Goal: Entertainment & Leisure: Consume media (video, audio)

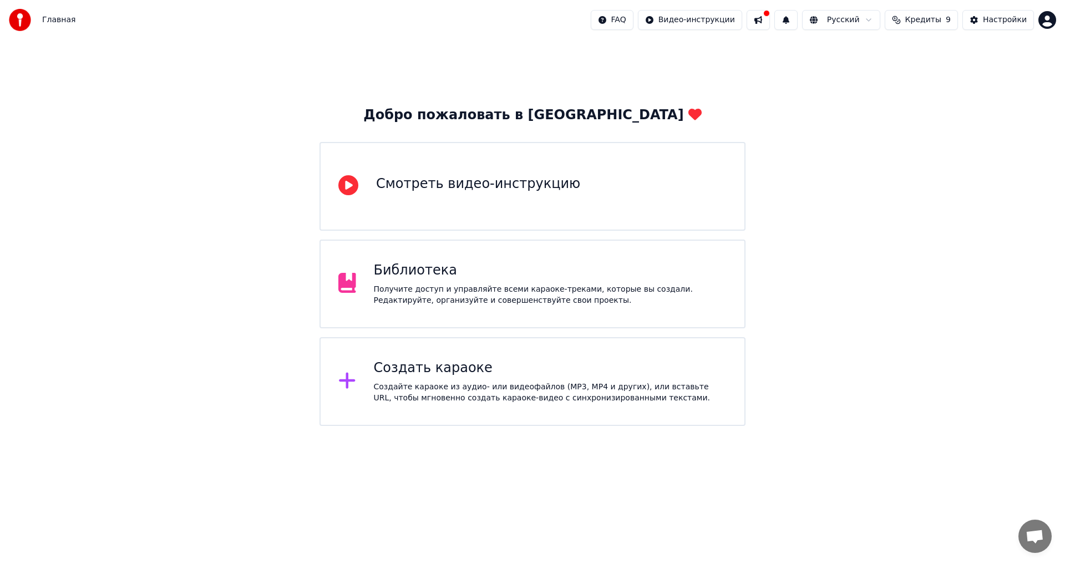
click at [432, 290] on div "Получите доступ и управляйте всеми караоке-треками, которые вы создали. Редакти…" at bounding box center [550, 295] width 353 height 22
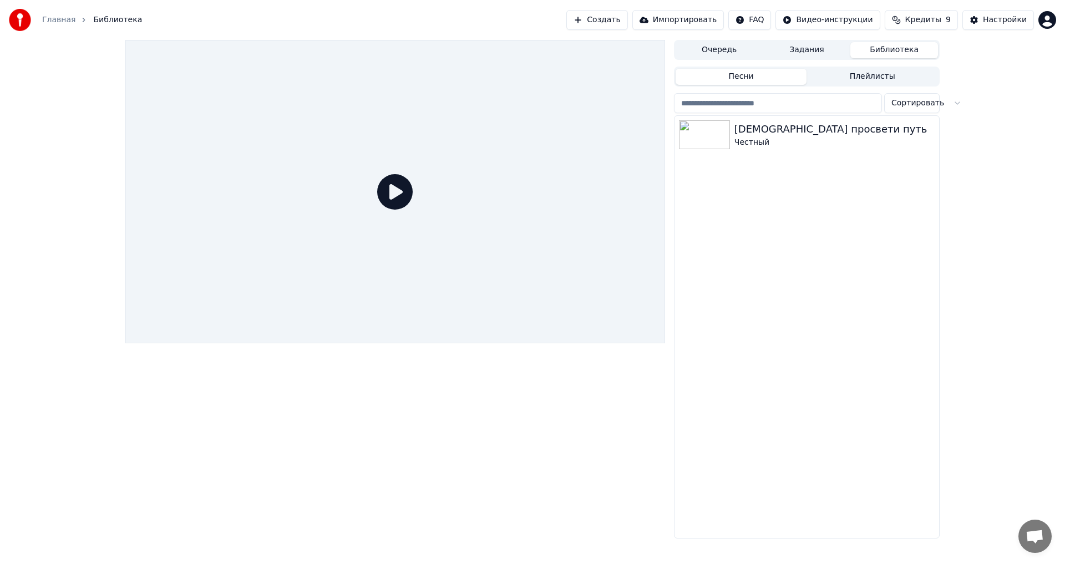
click at [394, 188] on icon at bounding box center [395, 192] width 36 height 36
click at [753, 135] on div "[DEMOGRAPHIC_DATA] просвети путь" at bounding box center [829, 130] width 189 height 16
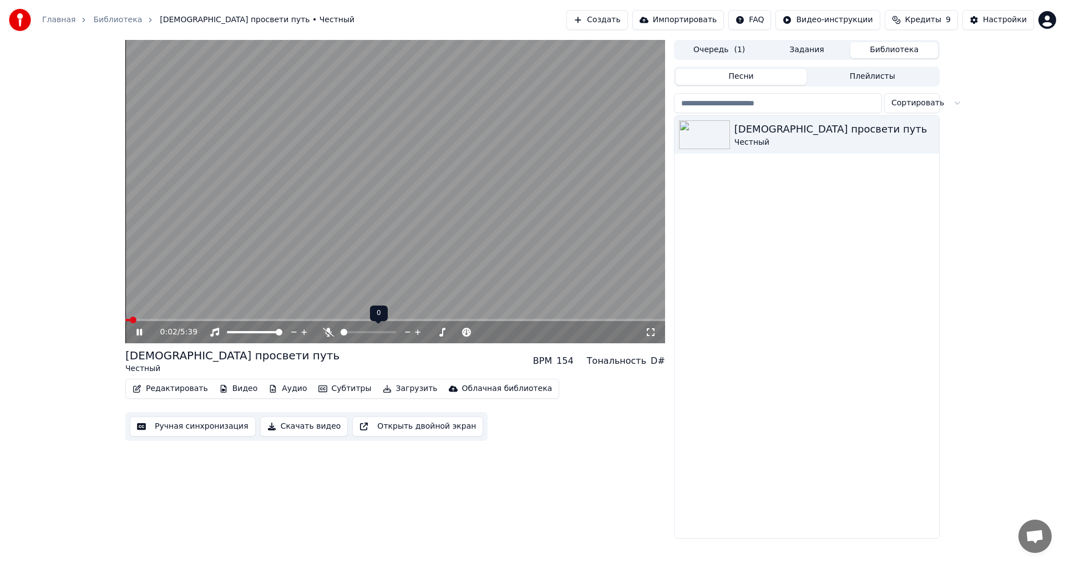
drag, startPoint x: 352, startPoint y: 336, endPoint x: 365, endPoint y: 336, distance: 12.2
click at [357, 332] on span at bounding box center [360, 332] width 7 height 7
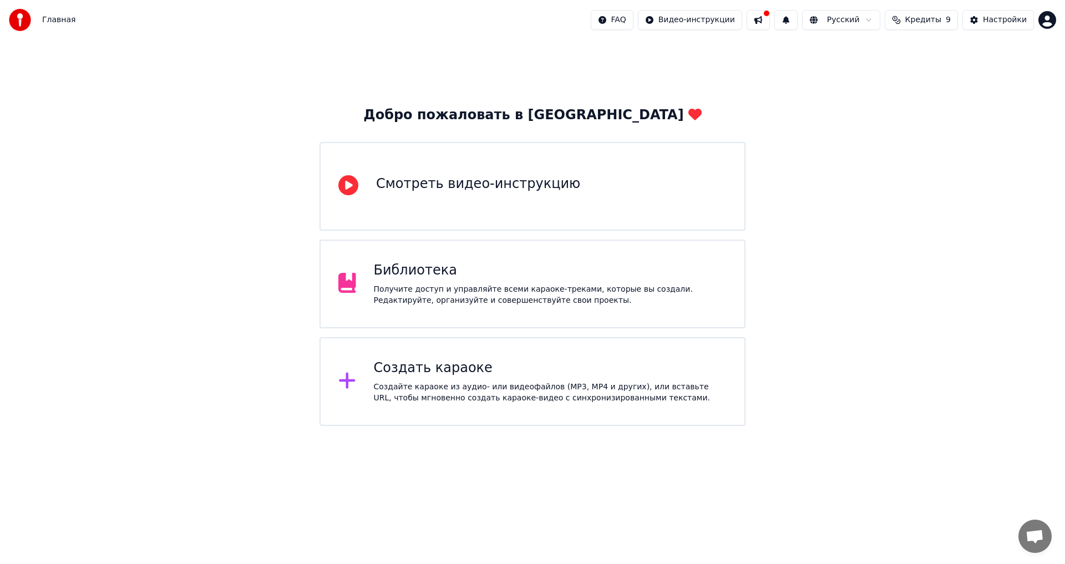
click at [470, 279] on div "Библиотека" at bounding box center [550, 271] width 353 height 18
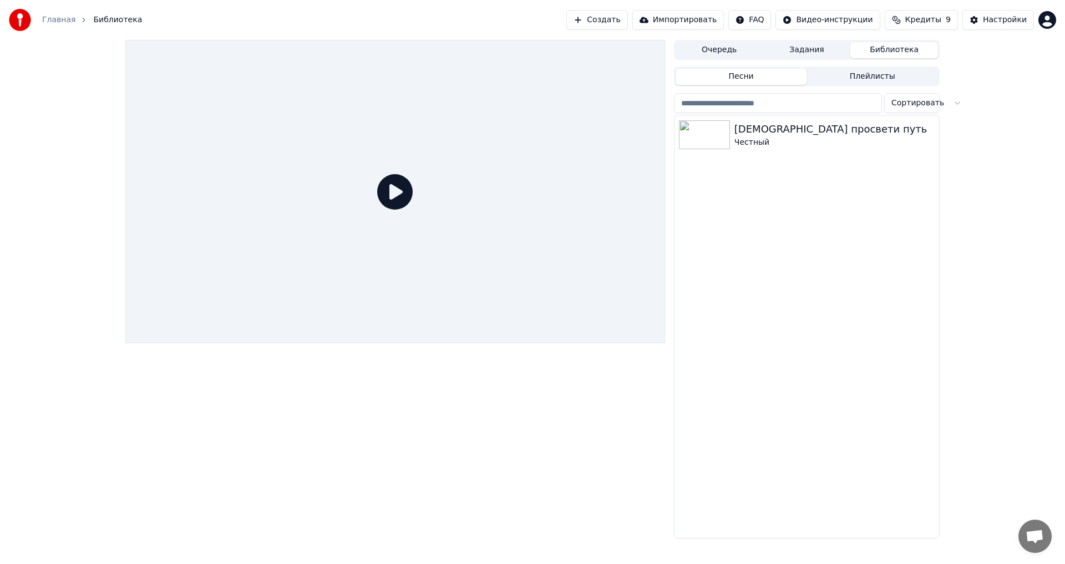
click at [383, 186] on icon at bounding box center [395, 192] width 36 height 36
click at [404, 191] on icon at bounding box center [395, 192] width 36 height 36
click at [683, 145] on img at bounding box center [704, 134] width 51 height 29
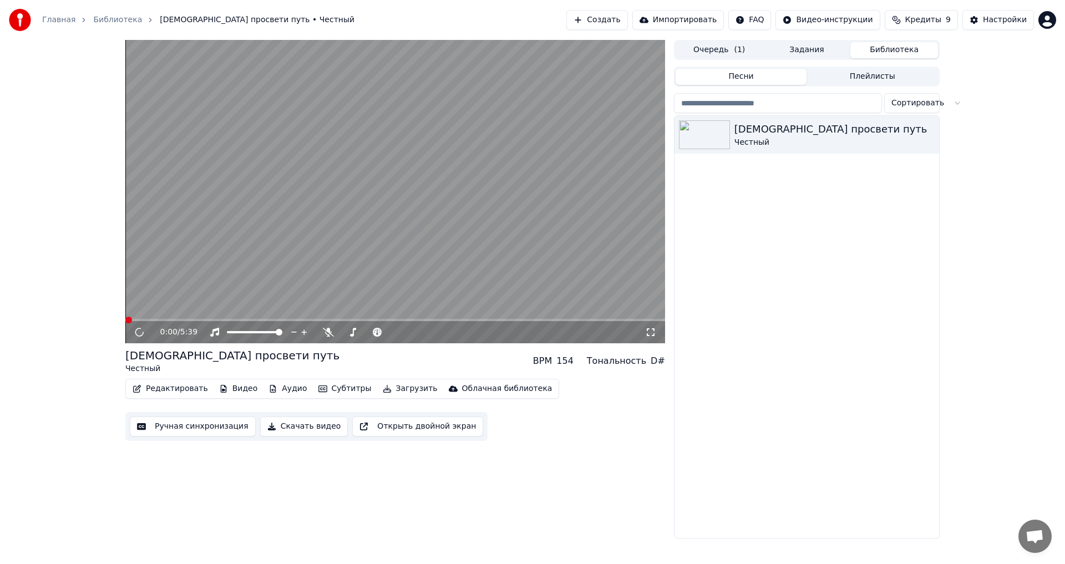
click at [462, 184] on video at bounding box center [395, 192] width 540 height 304
click at [245, 276] on video at bounding box center [395, 192] width 540 height 304
click at [259, 252] on video at bounding box center [395, 192] width 540 height 304
click at [143, 328] on icon at bounding box center [147, 332] width 26 height 9
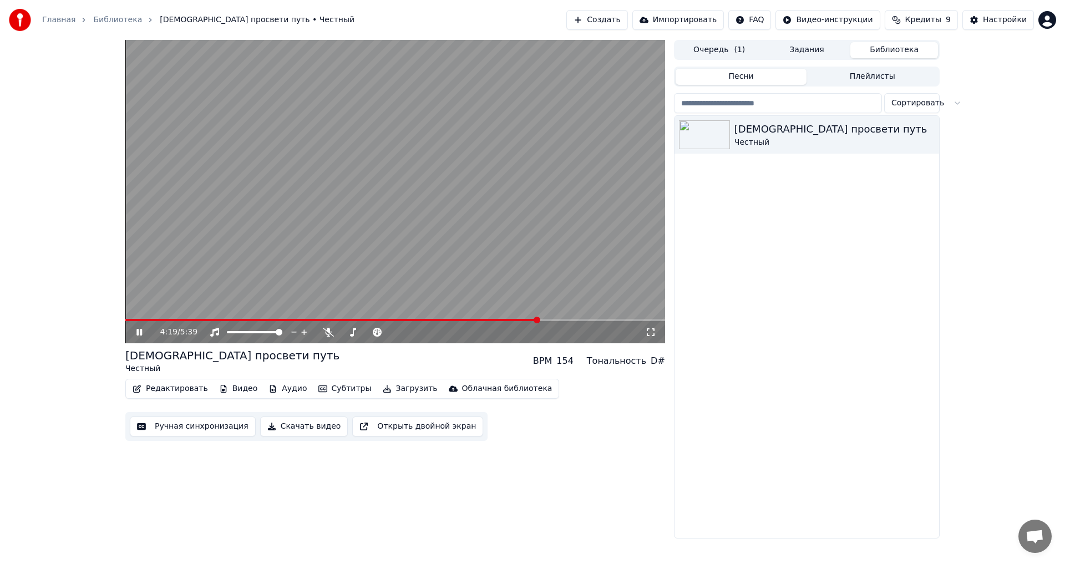
drag, startPoint x: 510, startPoint y: 316, endPoint x: 464, endPoint y: 320, distance: 46.2
click at [464, 320] on div "4:19 / 5:39" at bounding box center [395, 192] width 540 height 304
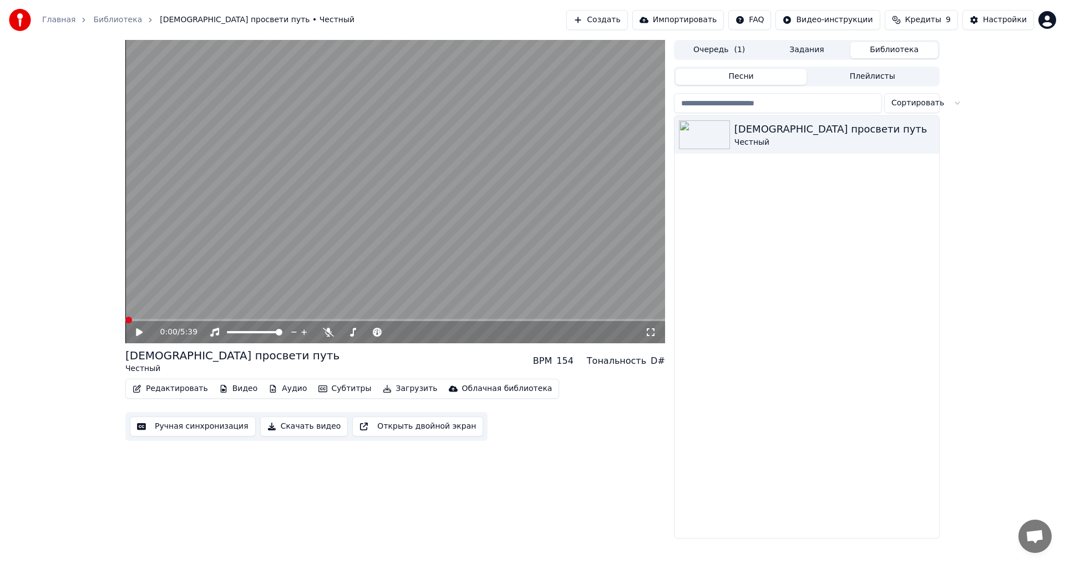
click at [125, 321] on span at bounding box center [125, 320] width 0 height 2
click at [139, 335] on icon at bounding box center [139, 332] width 7 height 8
click at [131, 321] on span at bounding box center [318, 320] width 386 height 2
click at [125, 320] on span at bounding box center [126, 320] width 3 height 2
click at [131, 320] on span at bounding box center [296, 320] width 342 height 2
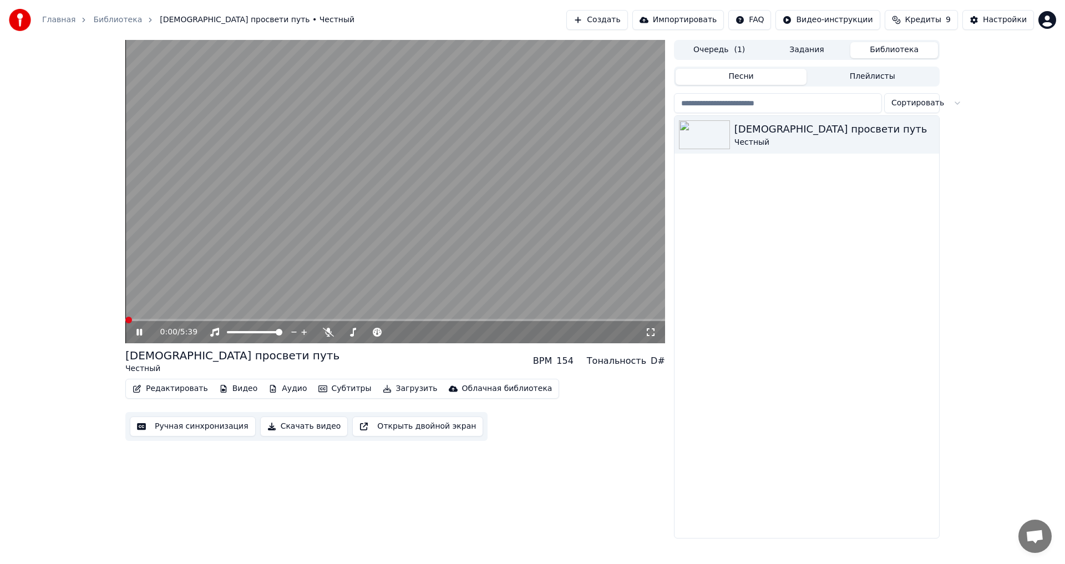
click at [125, 317] on span at bounding box center [128, 320] width 7 height 7
click at [125, 321] on div "4:09 / 5:39 Боже просвети путь Честный BPM 154 Тональность D# Редактировать Вид…" at bounding box center [533, 289] width 832 height 499
click at [128, 323] on div "4:09 / 5:39" at bounding box center [395, 332] width 540 height 22
click at [128, 322] on div "4:09 / 5:39" at bounding box center [395, 332] width 540 height 22
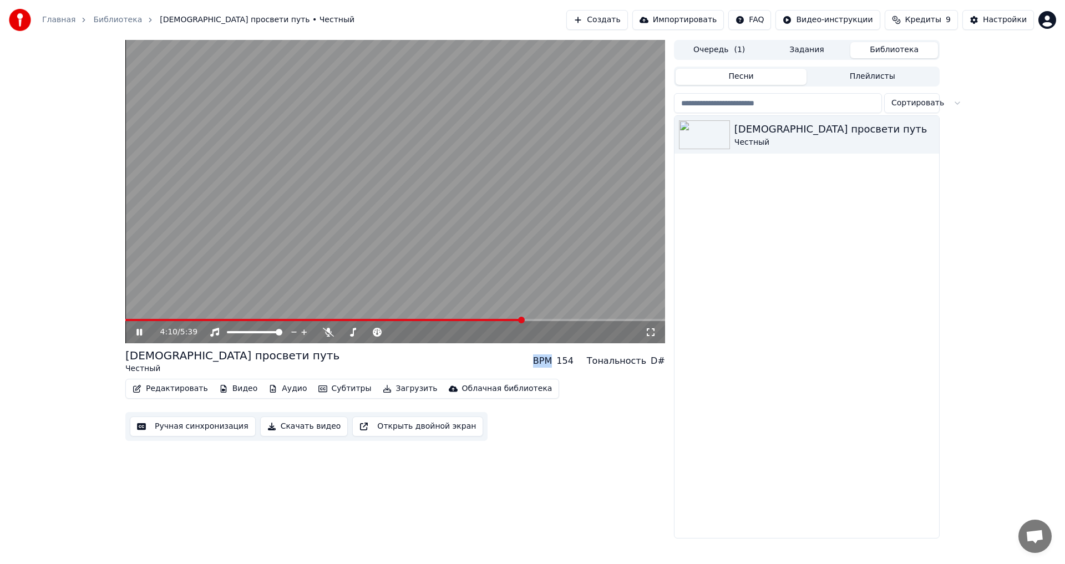
click at [128, 321] on div "4:10 / 5:39" at bounding box center [395, 331] width 540 height 24
click at [128, 321] on span at bounding box center [324, 320] width 398 height 2
click at [502, 238] on video at bounding box center [395, 192] width 540 height 304
